Goal: Transaction & Acquisition: Purchase product/service

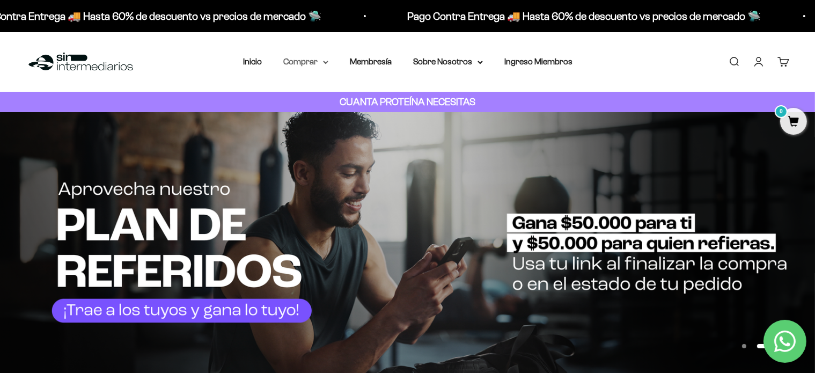
click at [321, 63] on summary "Comprar" at bounding box center [305, 62] width 45 height 14
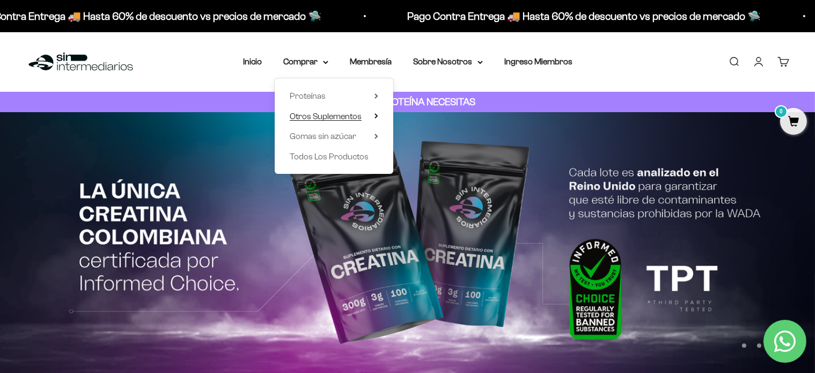
click at [368, 113] on summary "Otros Suplementos" at bounding box center [334, 116] width 89 height 14
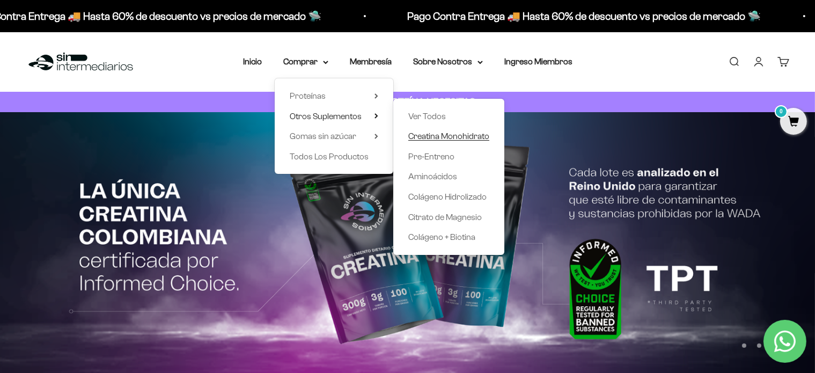
click at [439, 135] on span "Creatina Monohidrato" at bounding box center [448, 136] width 81 height 9
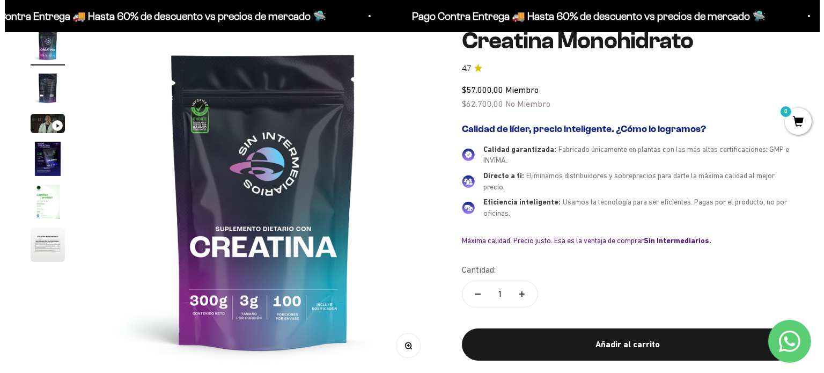
scroll to position [268, 0]
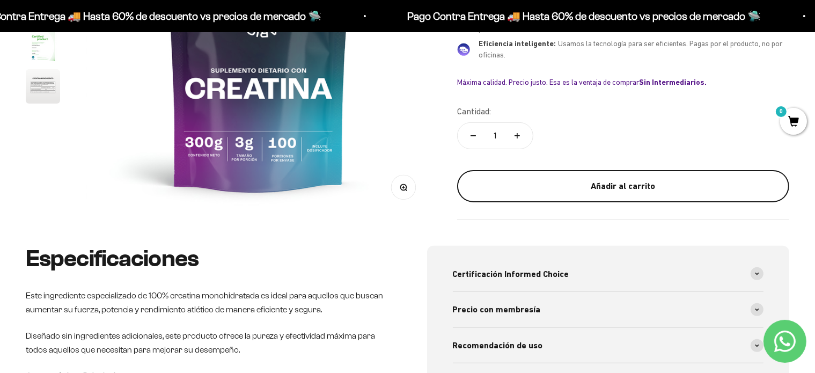
click at [624, 182] on div "Añadir al carrito" at bounding box center [623, 186] width 289 height 14
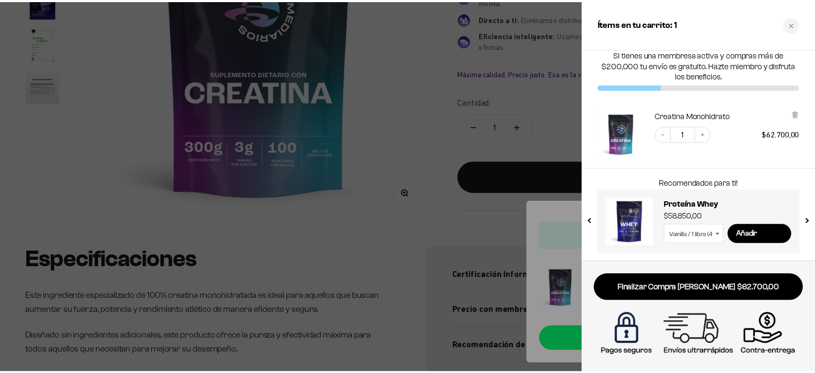
scroll to position [0, 0]
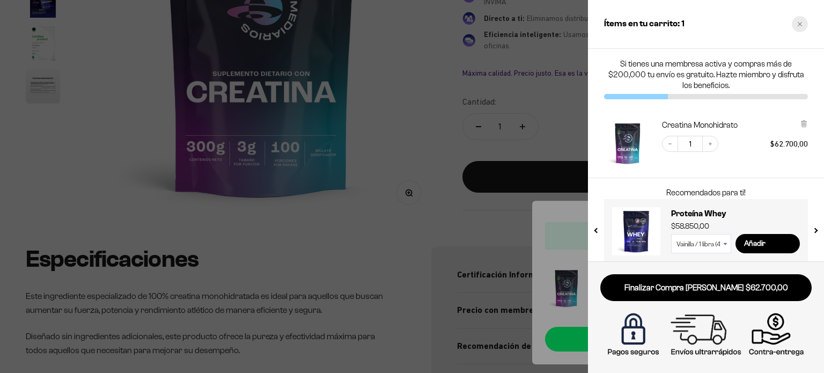
click at [799, 25] on icon "Close cart" at bounding box center [800, 24] width 4 height 4
